Goal: Task Accomplishment & Management: Use online tool/utility

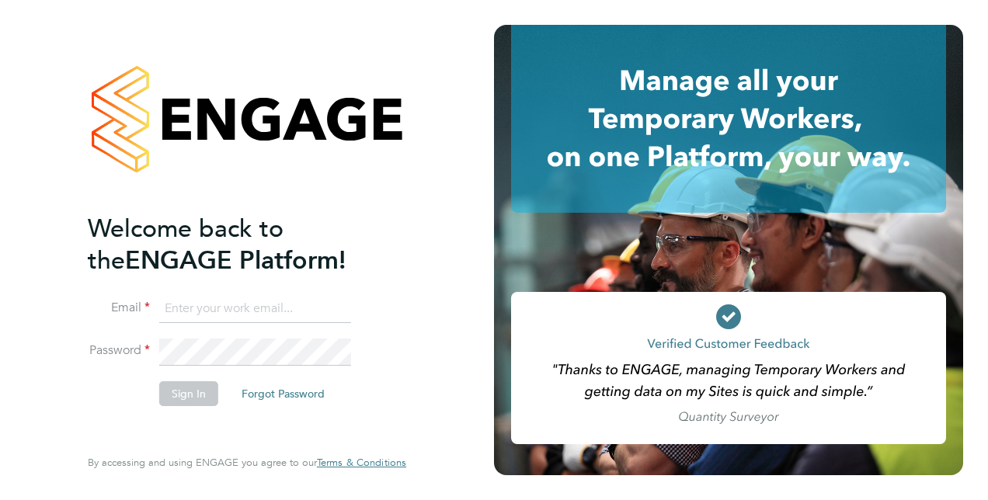
type input "[PERSON_NAME][EMAIL_ADDRESS][PERSON_NAME][DOMAIN_NAME]"
click at [426, 410] on div "Welcome back to the ENGAGE Platform! Email [PERSON_NAME][EMAIL_ADDRESS][PERSON_…" at bounding box center [247, 250] width 381 height 500
click at [211, 391] on button "Sign In" at bounding box center [188, 393] width 59 height 25
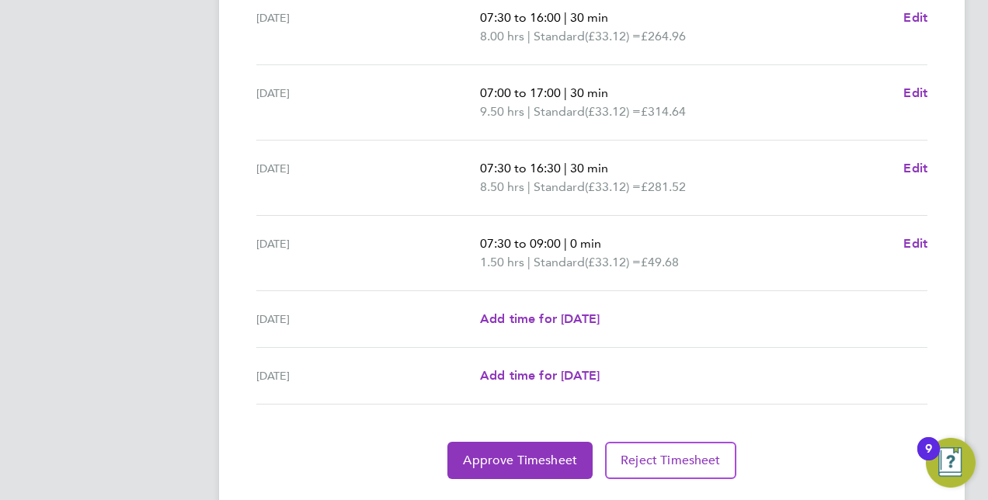
scroll to position [631, 0]
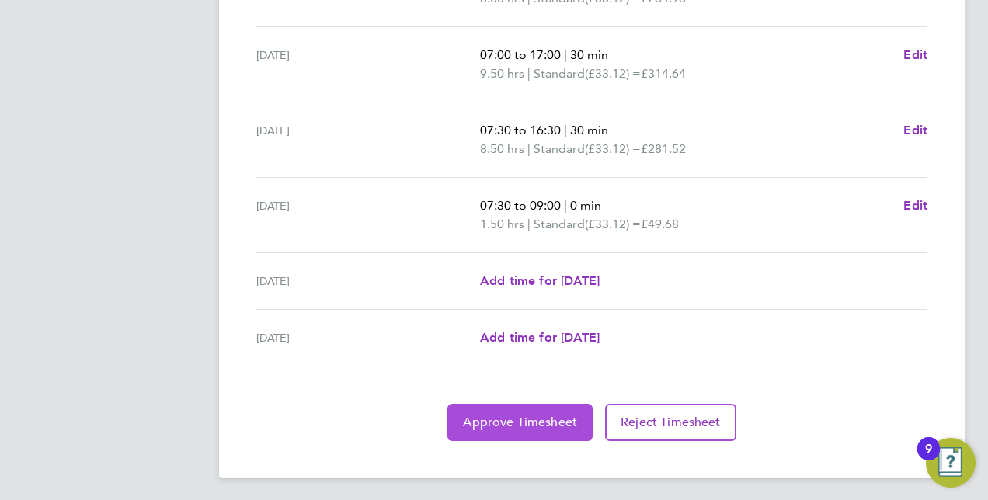
click at [520, 419] on span "Approve Timesheet" at bounding box center [520, 423] width 114 height 16
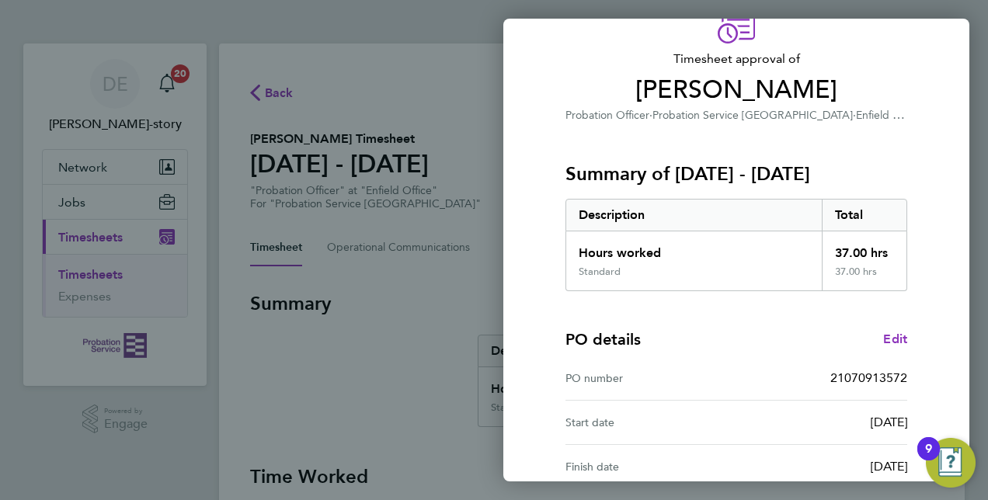
scroll to position [233, 0]
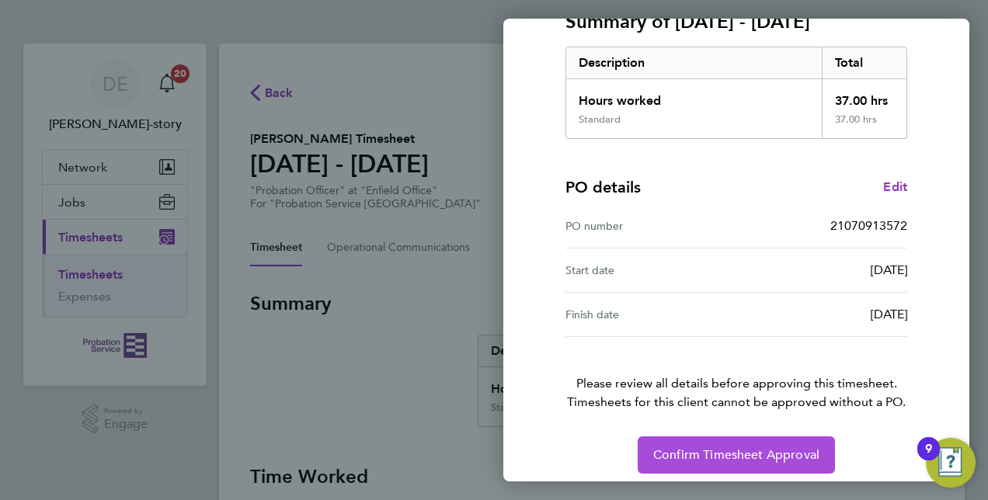
click at [707, 461] on button "Confirm Timesheet Approval" at bounding box center [736, 454] width 197 height 37
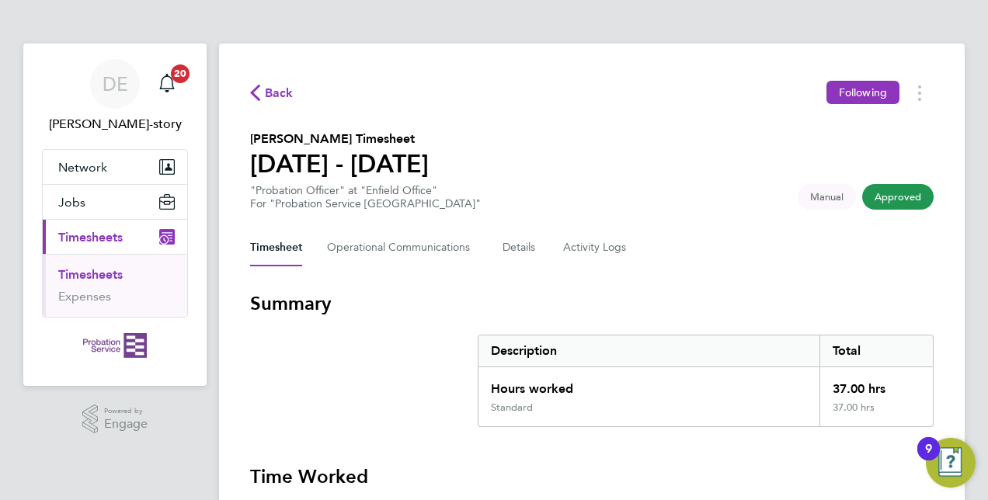
click at [900, 200] on span "Approved" at bounding box center [897, 197] width 71 height 26
